Goal: Use online tool/utility: Utilize a website feature to perform a specific function

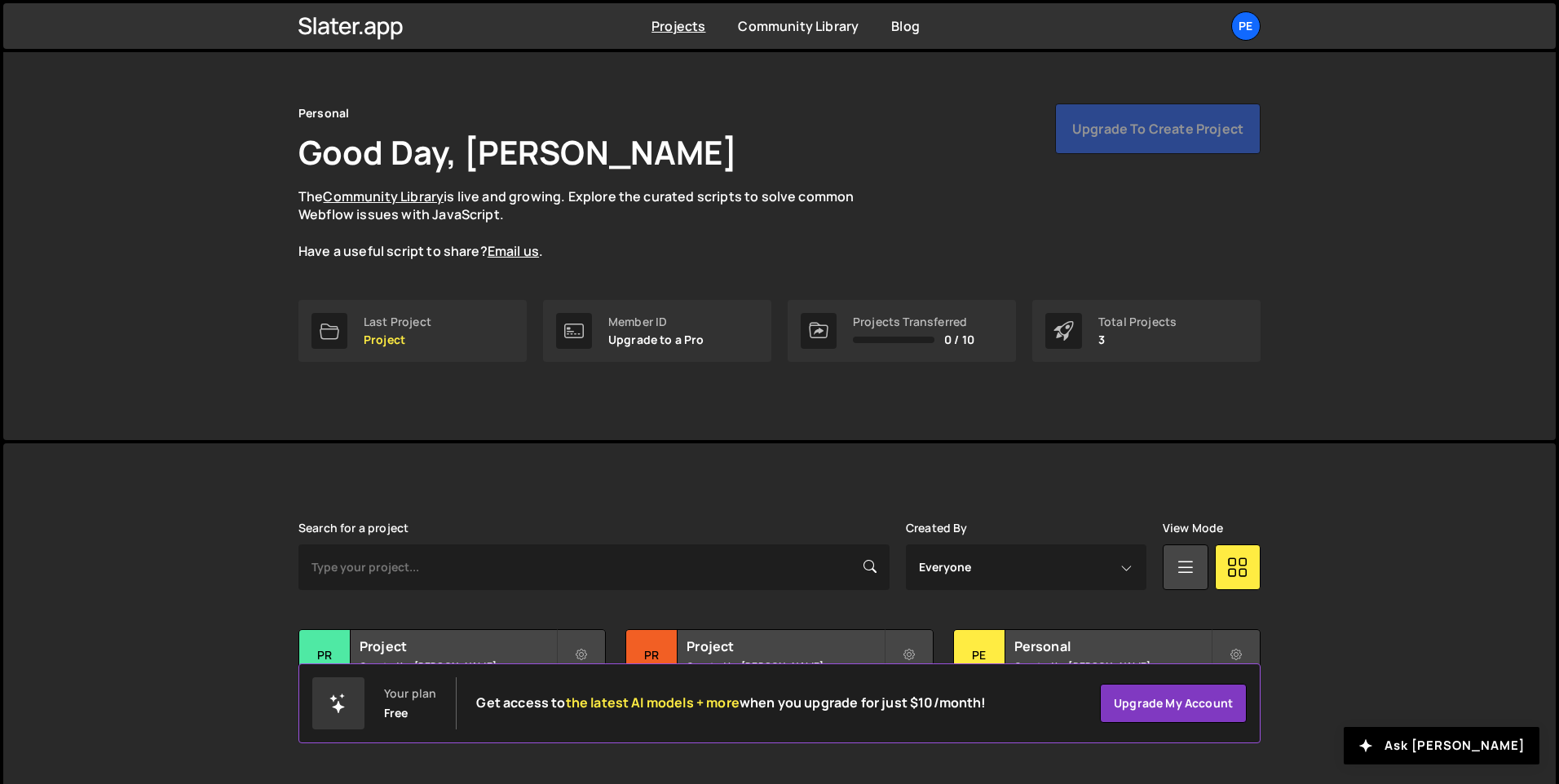
scroll to position [55, 0]
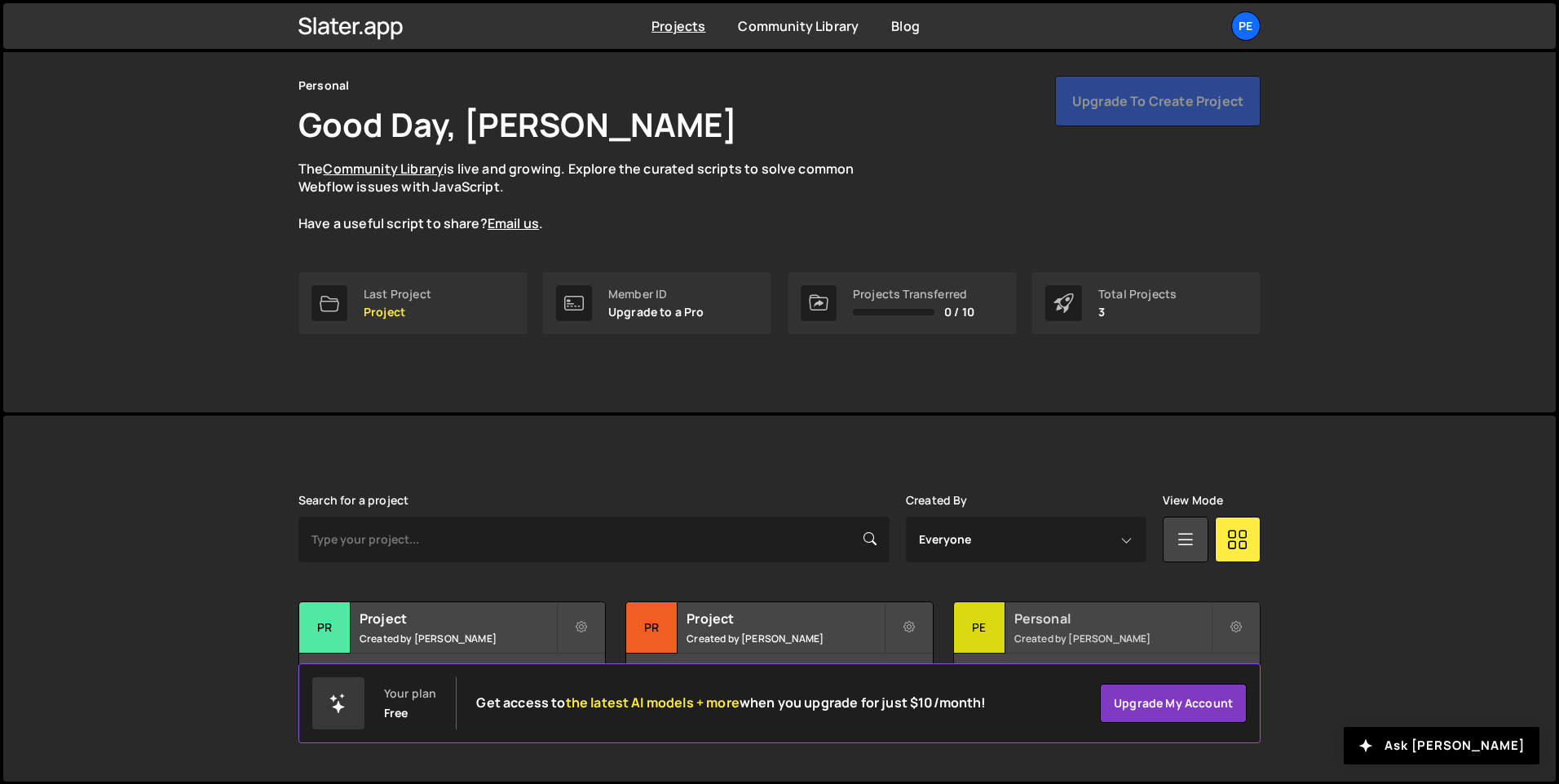
click at [991, 632] on div "Pe" at bounding box center [979, 628] width 51 height 51
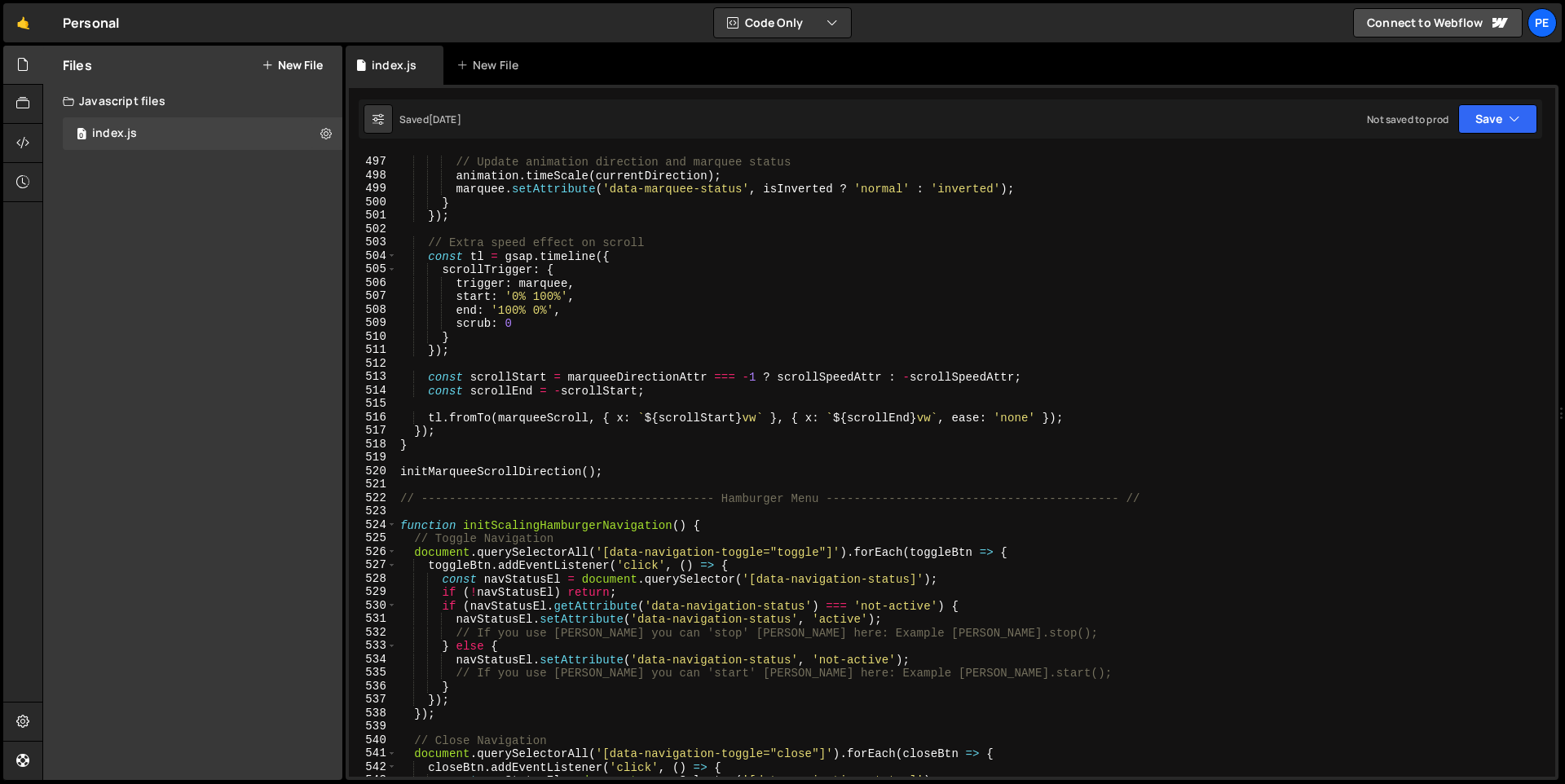
scroll to position [7306, 0]
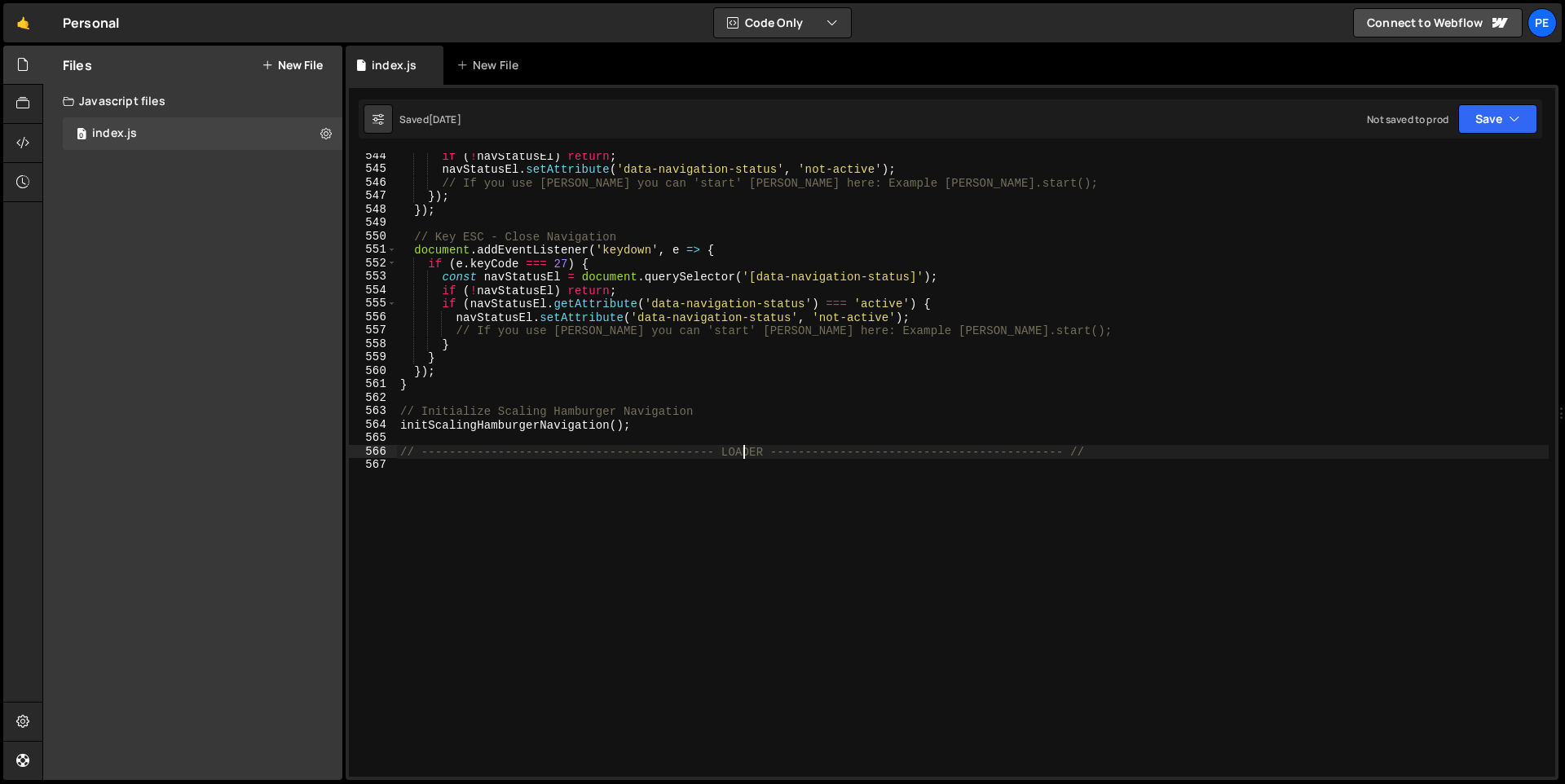
click at [740, 451] on div "if ( ! navStatusEl ) return ; navStatusEl . setAttribute ( 'data-navigation-sta…" at bounding box center [973, 474] width 1152 height 650
type textarea "// ------------------------------------------ FORM VALIDATION -----------------…"
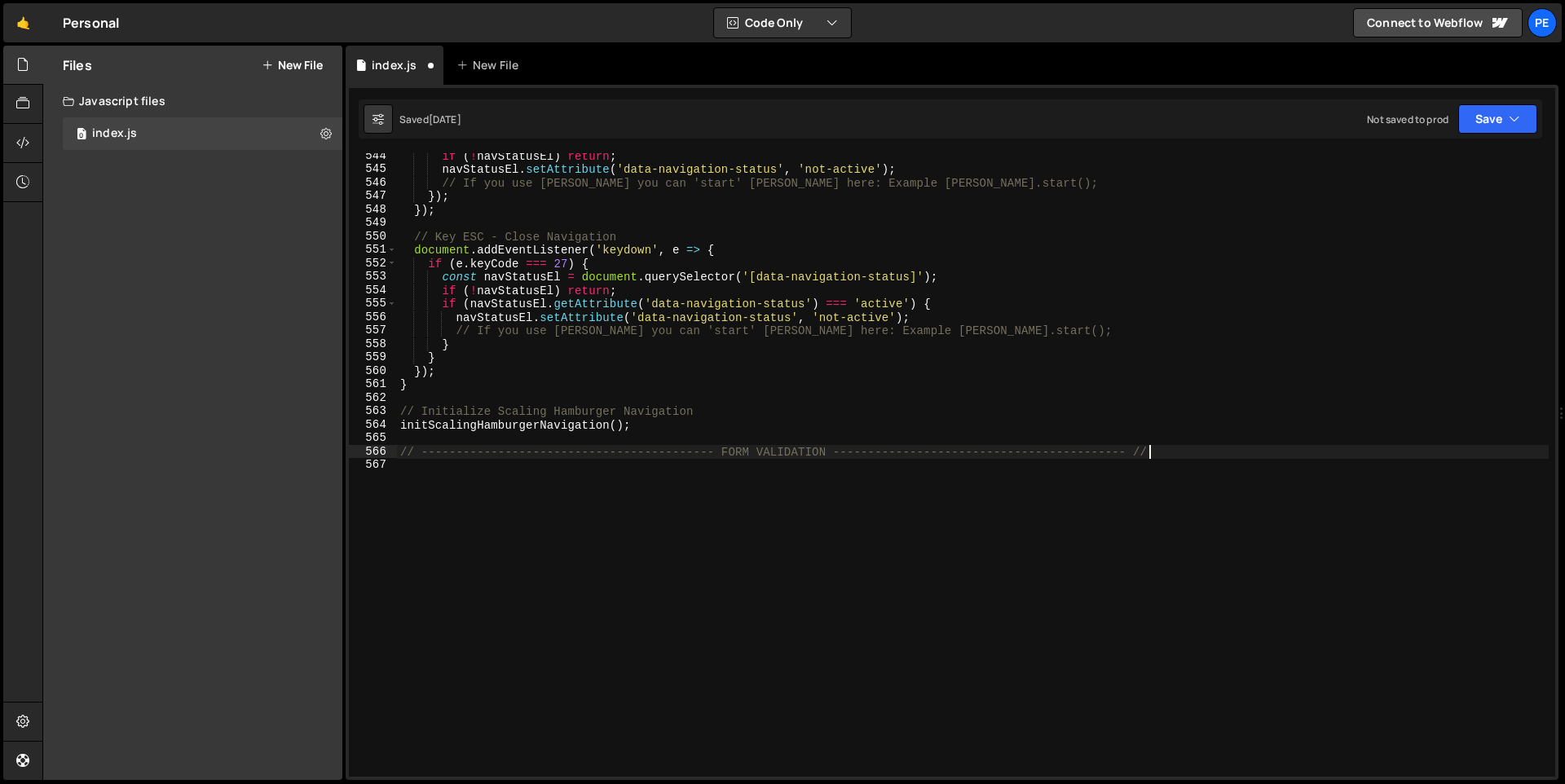
click at [1173, 454] on div "if ( ! navStatusEl ) return ; navStatusEl . setAttribute ( 'data-navigation-sta…" at bounding box center [973, 474] width 1152 height 650
paste textarea "});"
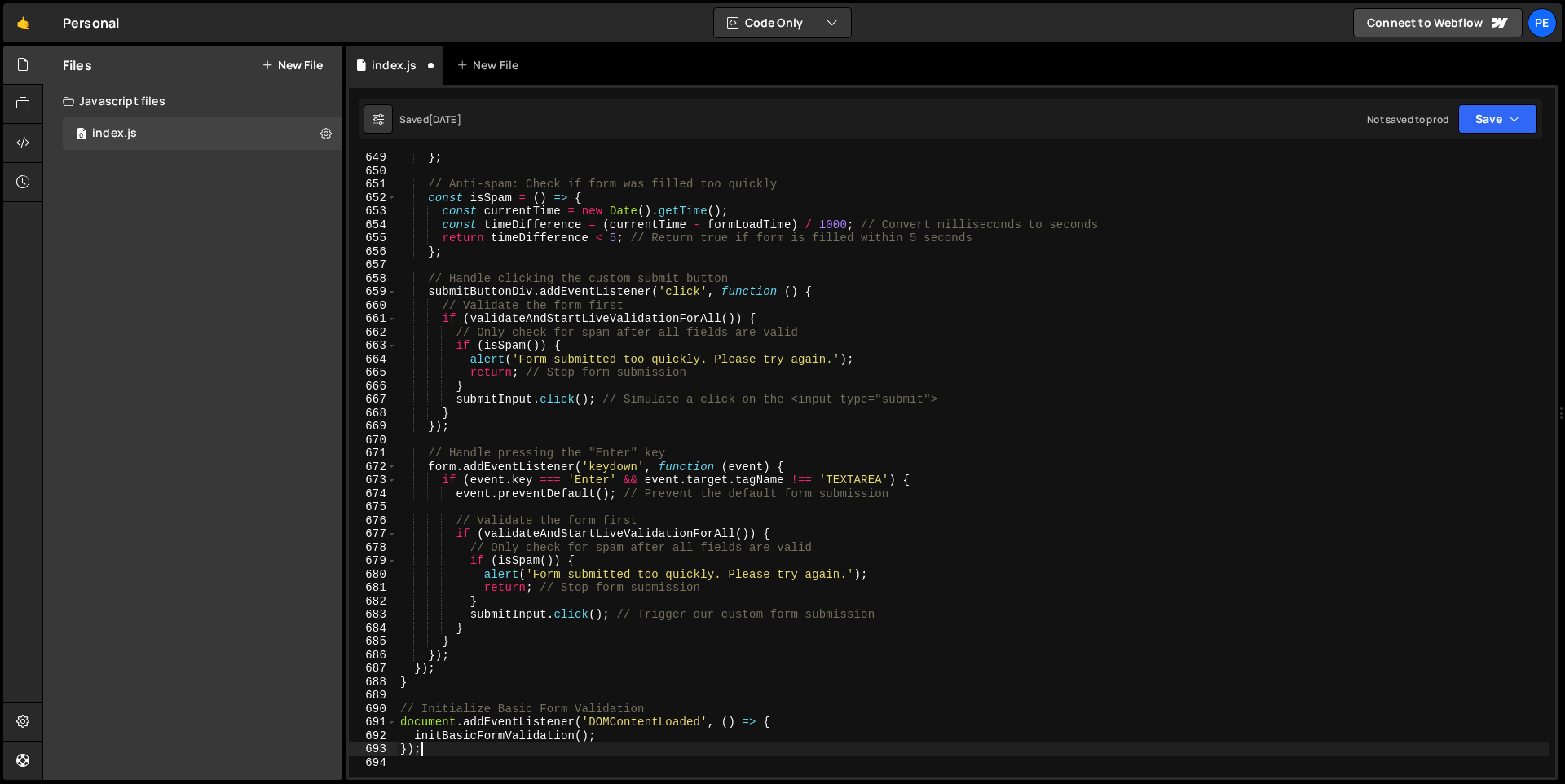
scroll to position [9014, 0]
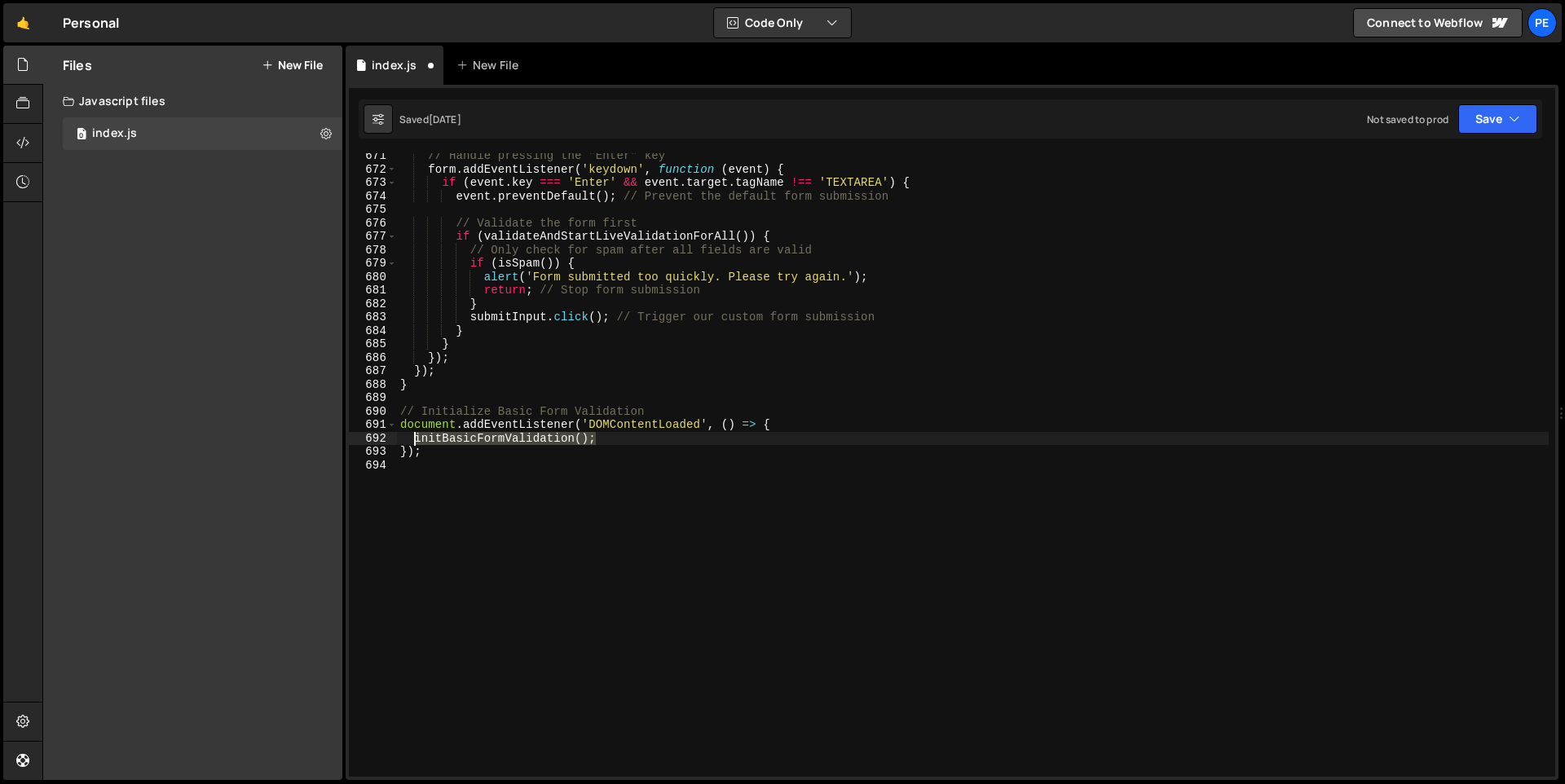
drag, startPoint x: 594, startPoint y: 438, endPoint x: 416, endPoint y: 438, distance: 178.0
click at [416, 438] on div "// Handle pressing the "Enter" key form . addEventListener ( 'keydown' , functi…" at bounding box center [973, 474] width 1152 height 650
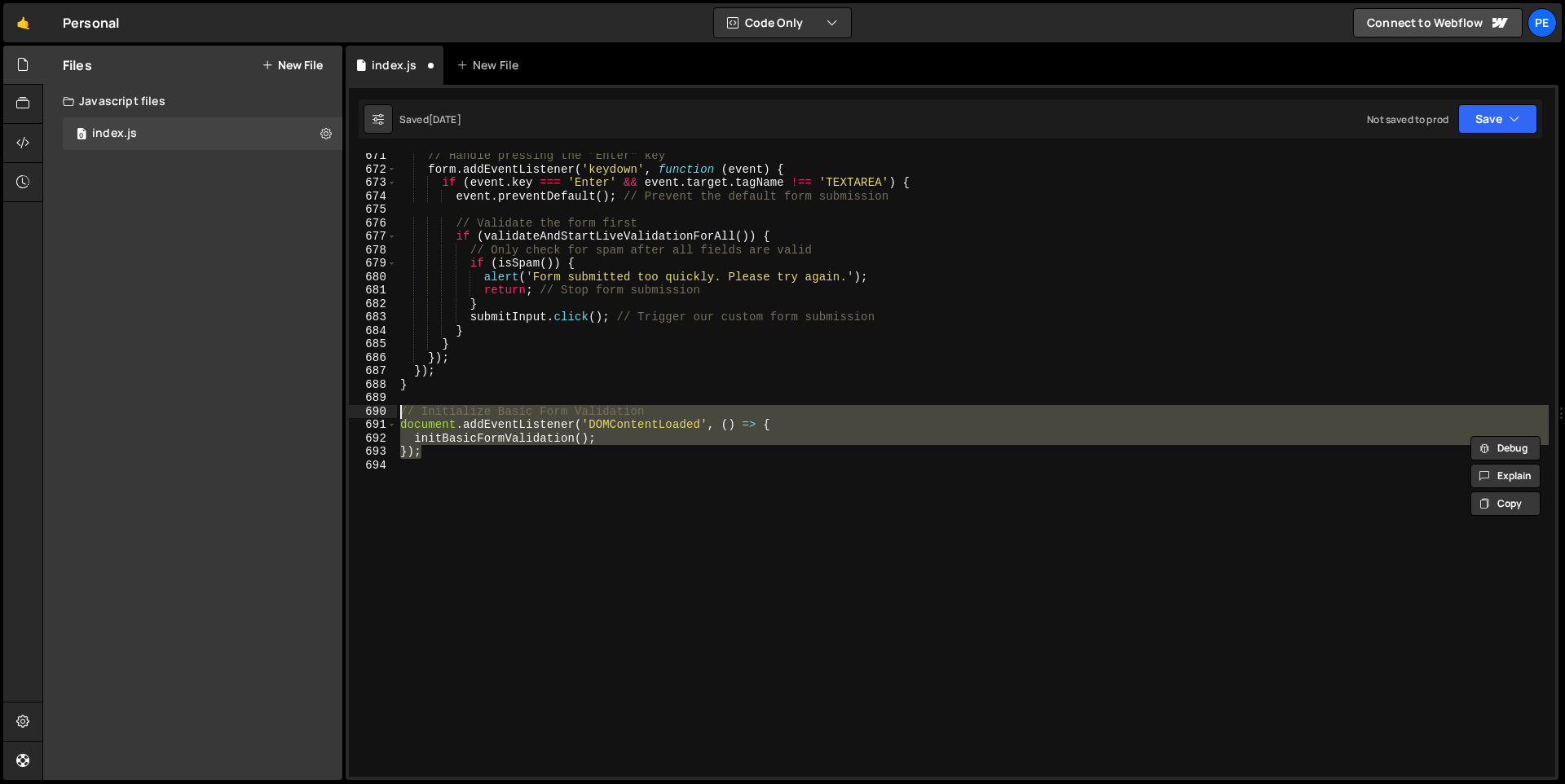
drag, startPoint x: 448, startPoint y: 457, endPoint x: 377, endPoint y: 414, distance: 83.0
click at [377, 414] on div "initBasicFormValidation(); 671 672 673 674 675 676 677 678 679 680 681 682 683 …" at bounding box center [952, 464] width 1206 height 623
paste textarea "initBasicFormValidation();"
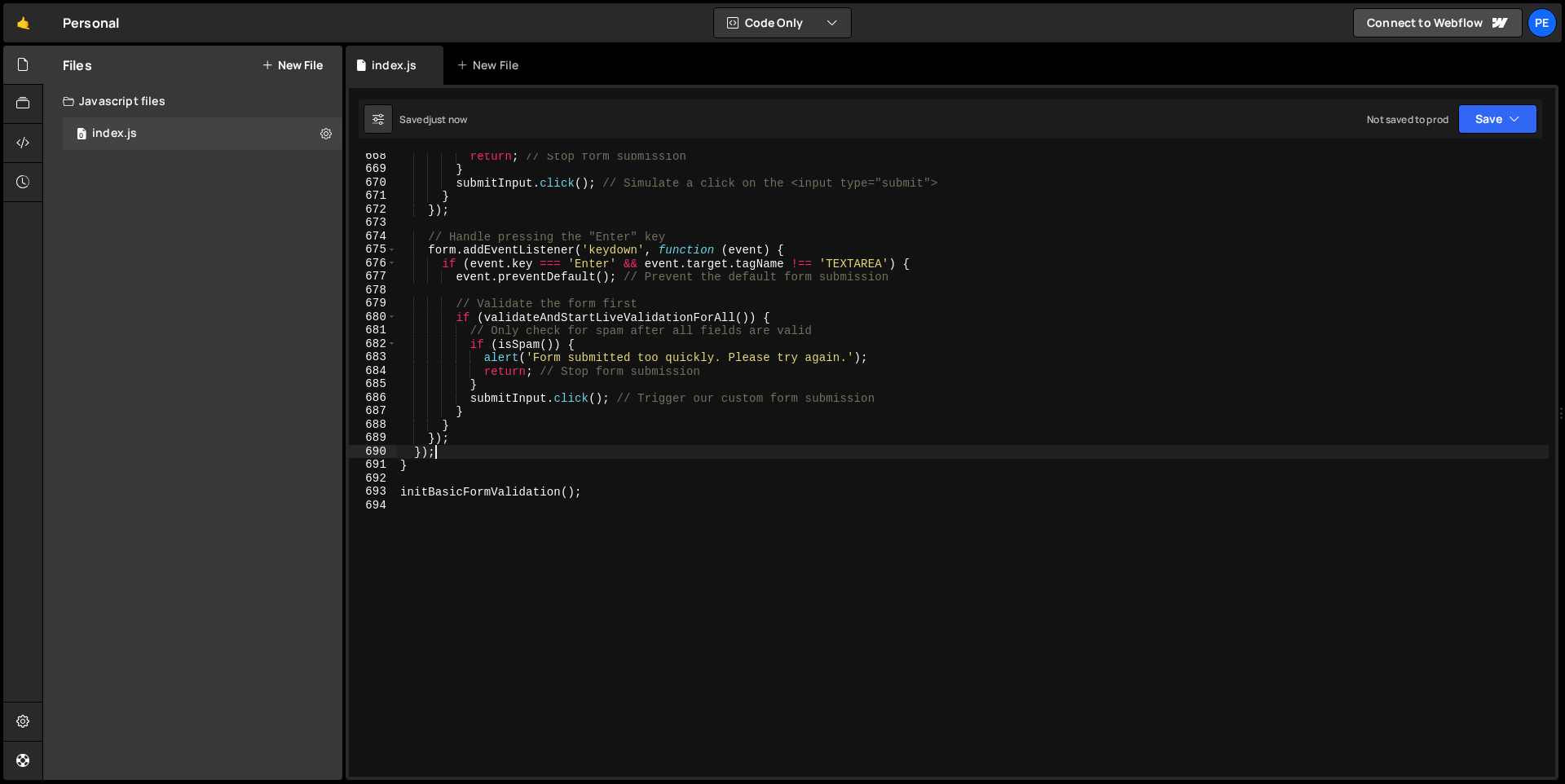
type textarea "});"
